Goal: Task Accomplishment & Management: Complete application form

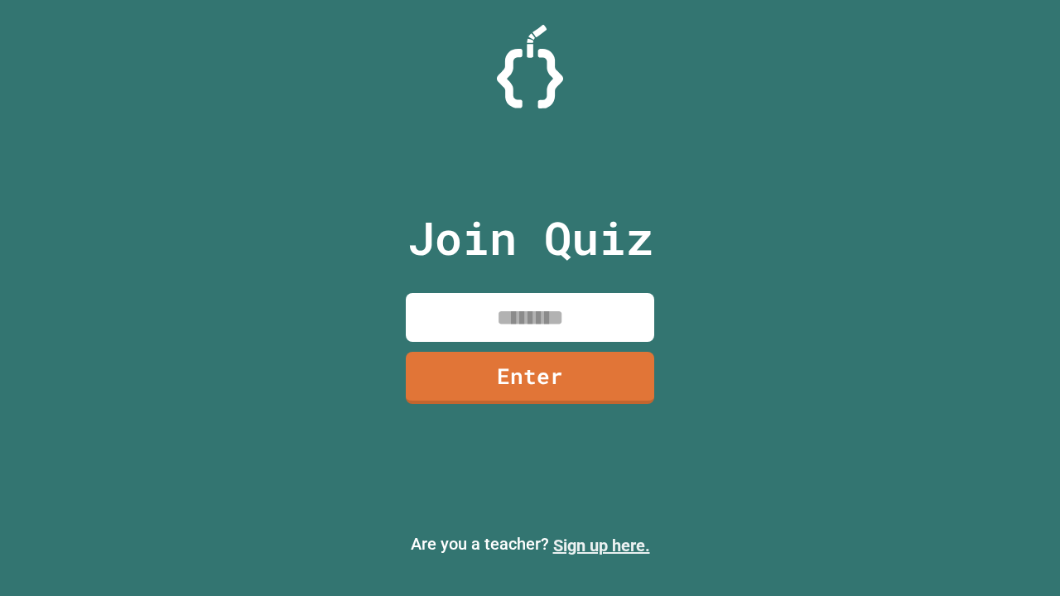
click at [601, 546] on link "Sign up here." at bounding box center [601, 546] width 97 height 20
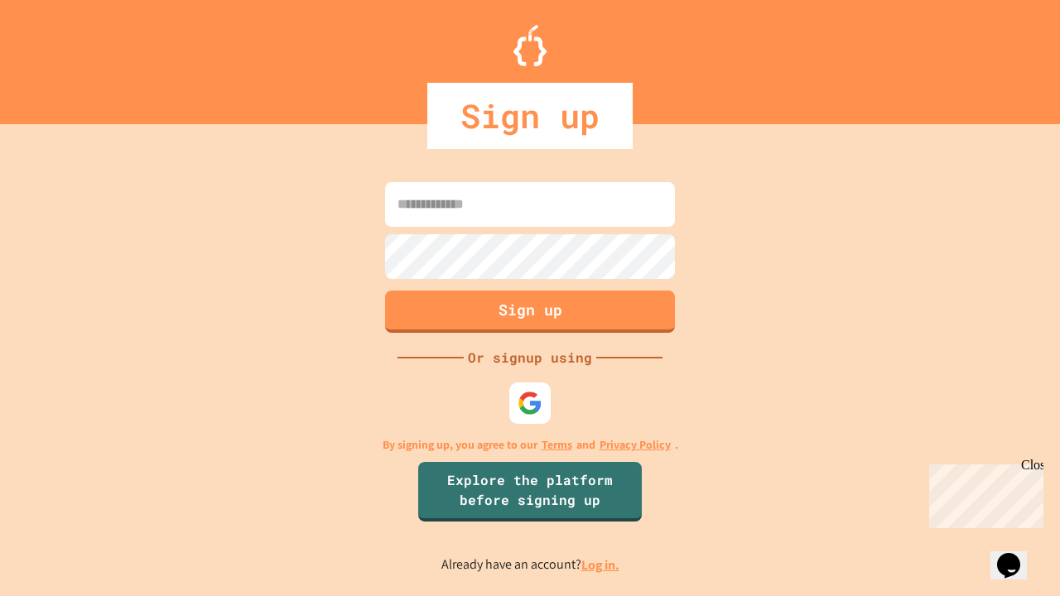
click at [601, 565] on link "Log in." at bounding box center [601, 565] width 38 height 17
